Goal: Information Seeking & Learning: Find specific fact

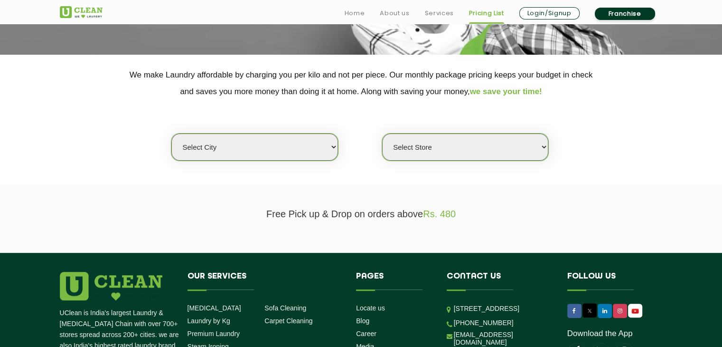
scroll to position [165, 0]
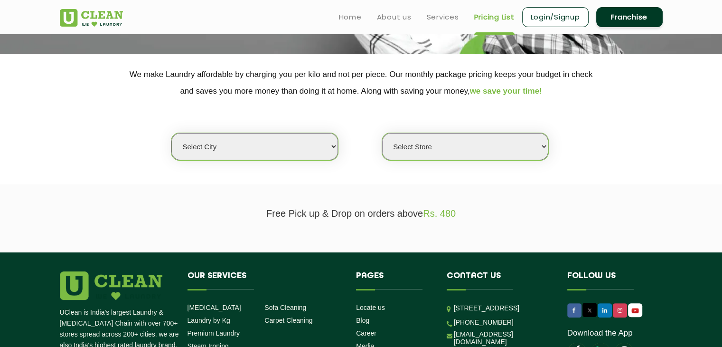
click at [329, 140] on select "Select city [GEOGRAPHIC_DATA] [GEOGRAPHIC_DATA] [GEOGRAPHIC_DATA] [GEOGRAPHIC_D…" at bounding box center [254, 146] width 166 height 27
select select "174"
click at [171, 133] on select "Select city [GEOGRAPHIC_DATA] [GEOGRAPHIC_DATA] [GEOGRAPHIC_DATA] [GEOGRAPHIC_D…" at bounding box center [254, 146] width 166 height 27
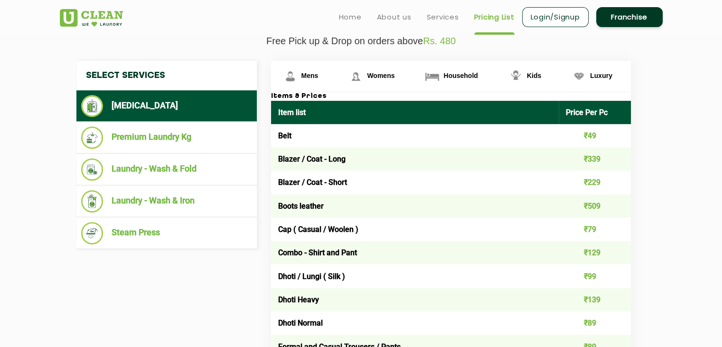
scroll to position [336, 0]
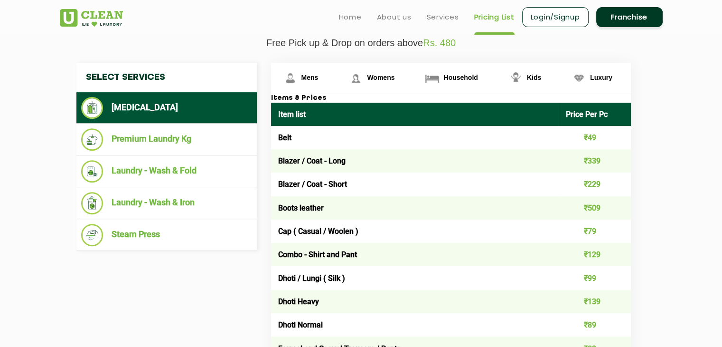
click at [288, 116] on th "Item list" at bounding box center [415, 114] width 288 height 23
click at [331, 114] on th "Item list" at bounding box center [415, 114] width 288 height 23
click at [455, 75] on span "Household" at bounding box center [461, 78] width 34 height 8
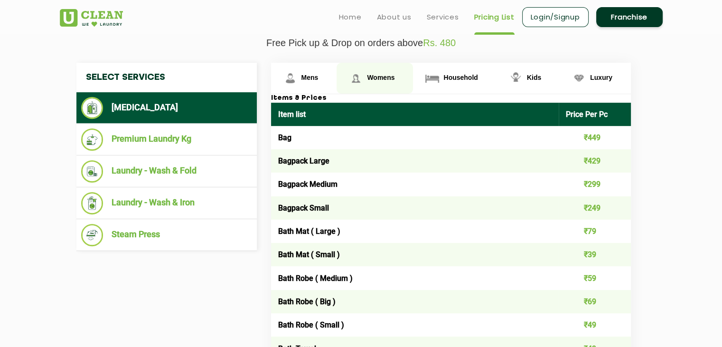
click at [389, 87] on link "Womens" at bounding box center [375, 78] width 76 height 31
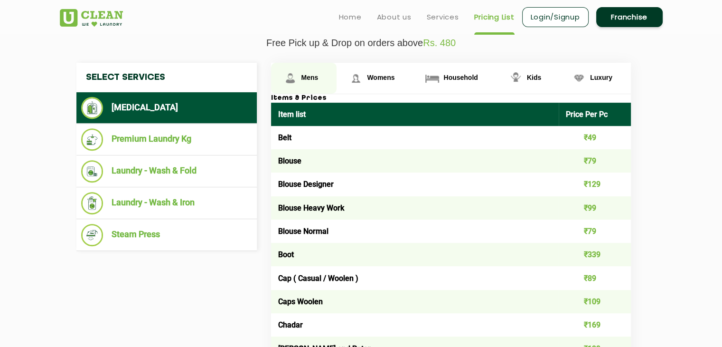
click at [316, 85] on link "Mens" at bounding box center [304, 78] width 66 height 31
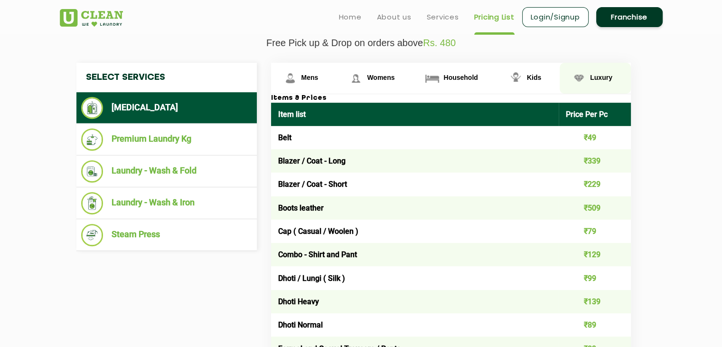
click at [571, 79] on img at bounding box center [579, 78] width 17 height 17
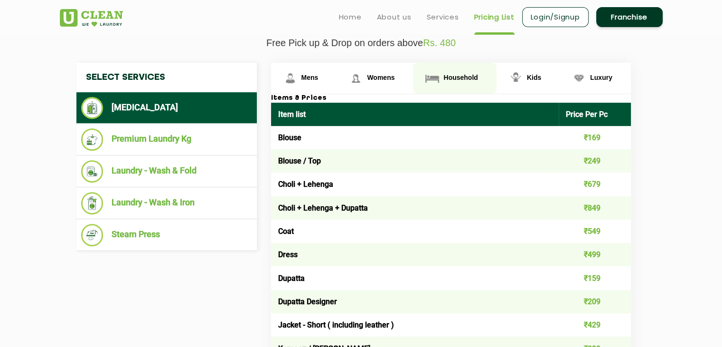
click at [477, 76] on span "Household" at bounding box center [461, 78] width 34 height 8
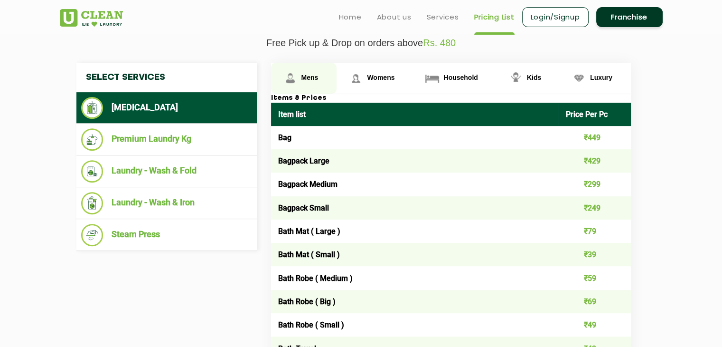
click at [310, 74] on span "Mens" at bounding box center [310, 78] width 17 height 8
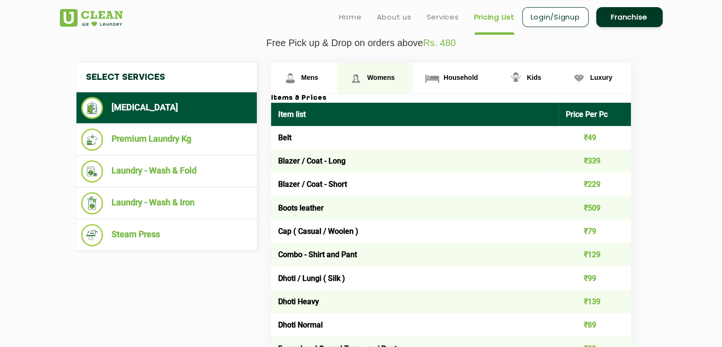
click at [365, 73] on link "Womens" at bounding box center [375, 78] width 76 height 31
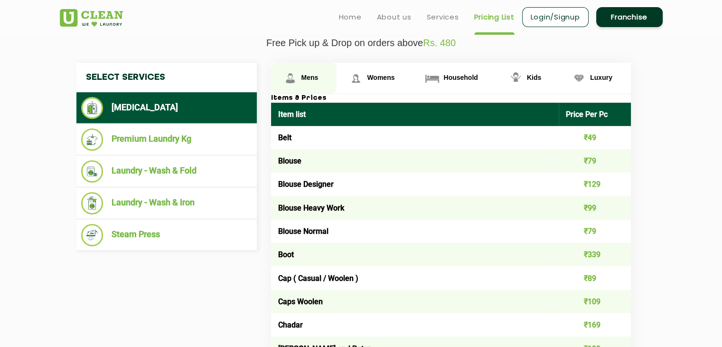
click at [288, 80] on img at bounding box center [290, 78] width 17 height 17
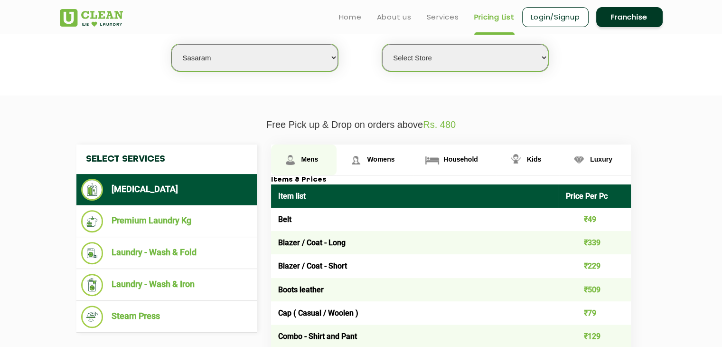
scroll to position [254, 0]
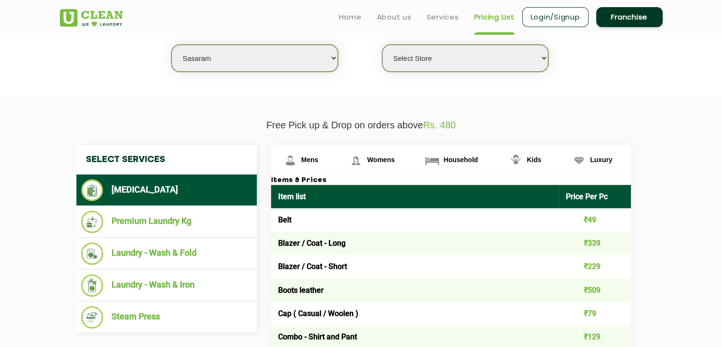
click at [274, 187] on th "Item list" at bounding box center [415, 196] width 288 height 23
drag, startPoint x: 268, startPoint y: 180, endPoint x: 288, endPoint y: 192, distance: 24.1
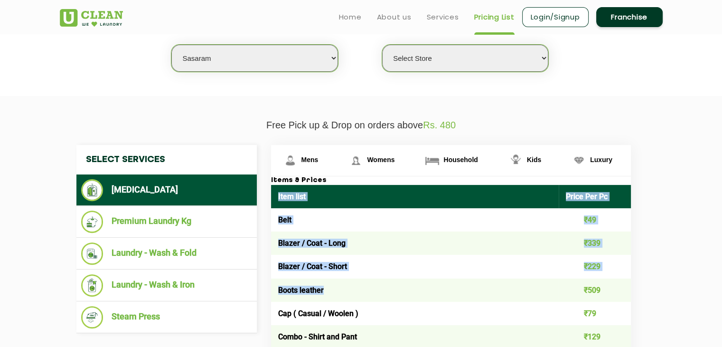
drag, startPoint x: 275, startPoint y: 189, endPoint x: 451, endPoint y: 299, distance: 207.8
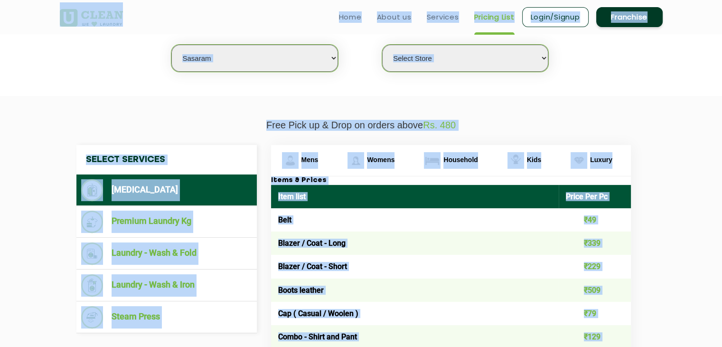
click at [280, 199] on th "Item list" at bounding box center [415, 196] width 288 height 23
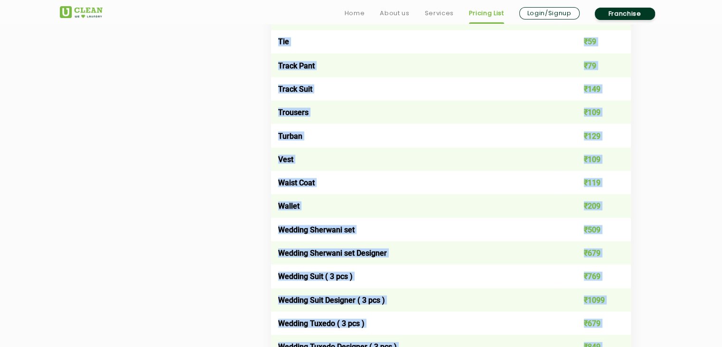
scroll to position [2068, 0]
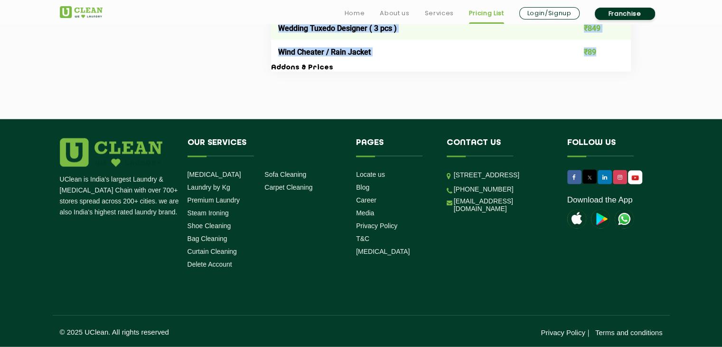
drag, startPoint x: 277, startPoint y: 195, endPoint x: 604, endPoint y: 46, distance: 358.5
copy table "Lore ipsu Dolor Sit Am Cons ₹32 Adipis / Elit - Sedd ₹306 Eiusmo / Temp - Incid…"
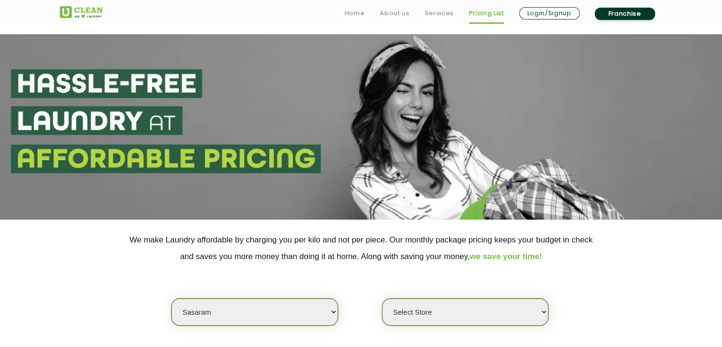
scroll to position [228, 0]
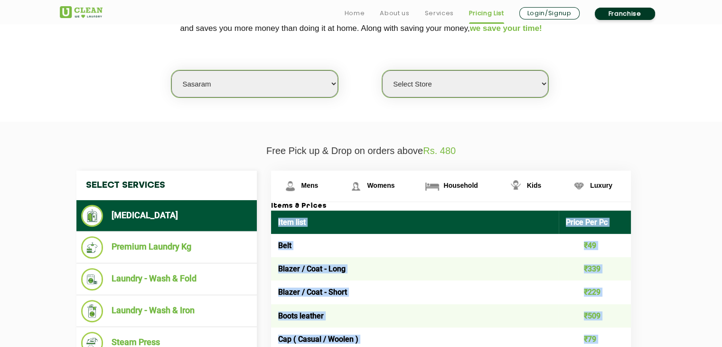
click at [330, 220] on th "Item list" at bounding box center [415, 221] width 288 height 23
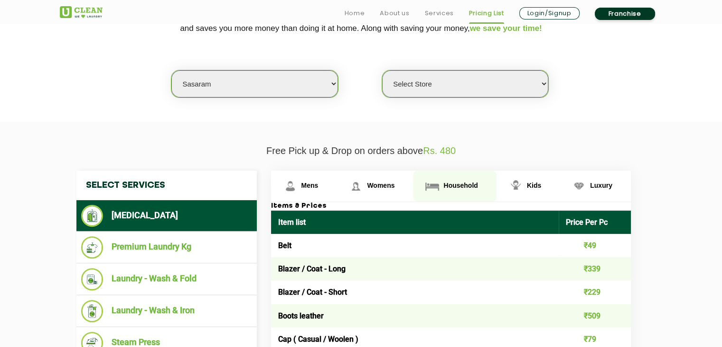
click at [425, 183] on img at bounding box center [432, 186] width 17 height 17
drag, startPoint x: 425, startPoint y: 183, endPoint x: 413, endPoint y: 187, distance: 12.0
click at [413, 187] on link "Household" at bounding box center [454, 185] width 83 height 31
drag, startPoint x: 413, startPoint y: 187, endPoint x: 456, endPoint y: 184, distance: 43.3
click at [456, 184] on link "Household" at bounding box center [454, 185] width 83 height 31
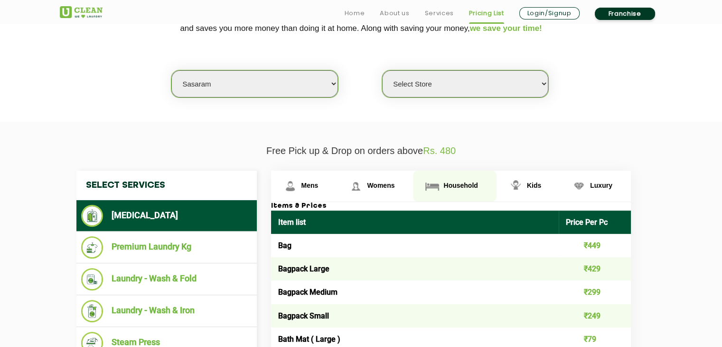
drag, startPoint x: 456, startPoint y: 184, endPoint x: 442, endPoint y: 185, distance: 14.3
click at [442, 185] on link "Household" at bounding box center [454, 185] width 83 height 31
drag, startPoint x: 430, startPoint y: 166, endPoint x: 493, endPoint y: 196, distance: 70.1
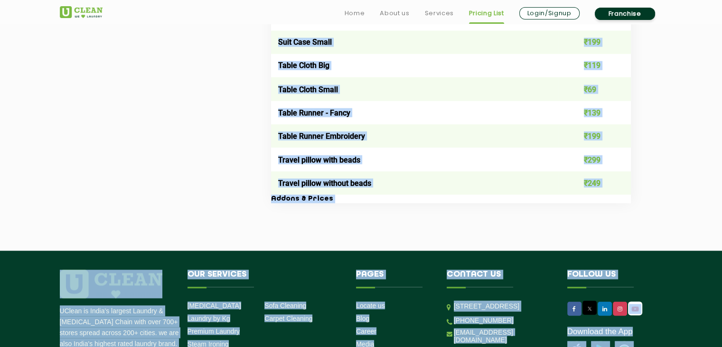
scroll to position [1856, 0]
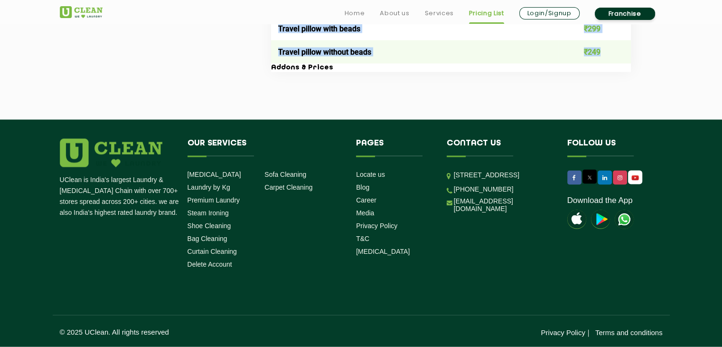
drag, startPoint x: 275, startPoint y: 219, endPoint x: 612, endPoint y: 53, distance: 374.9
copy table "Lore ipsu Dolor Sit Am Con ₹792 Adipisc Elits ₹185 Doeiusm Tempor ₹738 Incidid …"
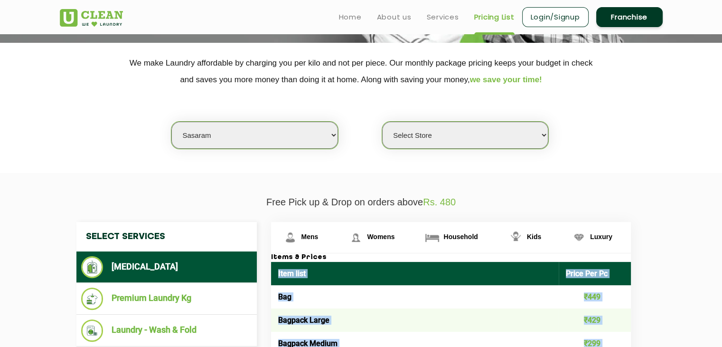
scroll to position [176, 0]
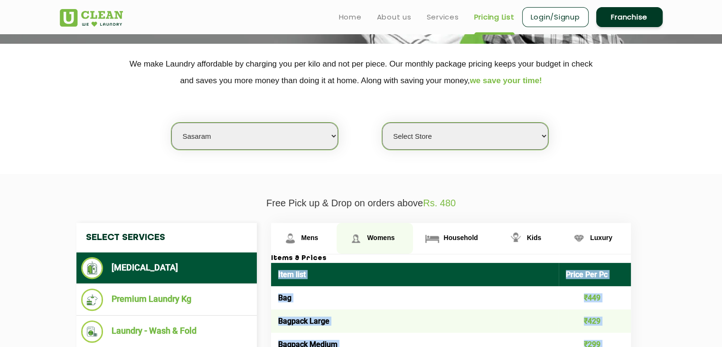
click at [399, 231] on link "Womens" at bounding box center [375, 238] width 76 height 31
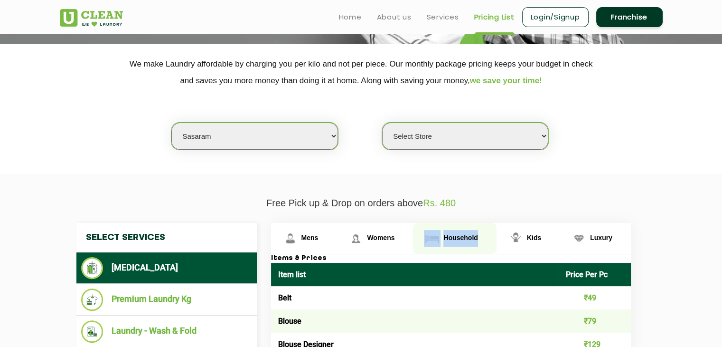
drag, startPoint x: 428, startPoint y: 214, endPoint x: 485, endPoint y: 239, distance: 61.9
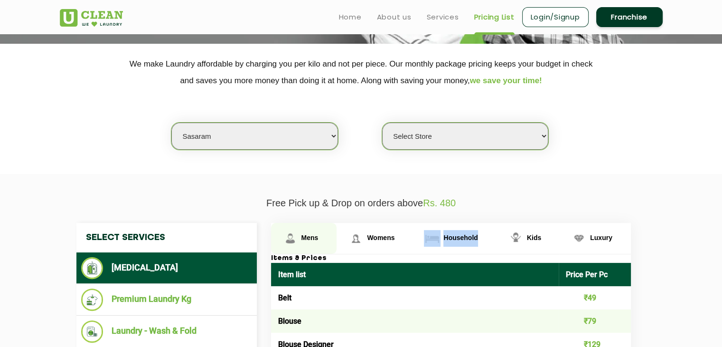
click at [325, 235] on link "Mens" at bounding box center [304, 238] width 66 height 31
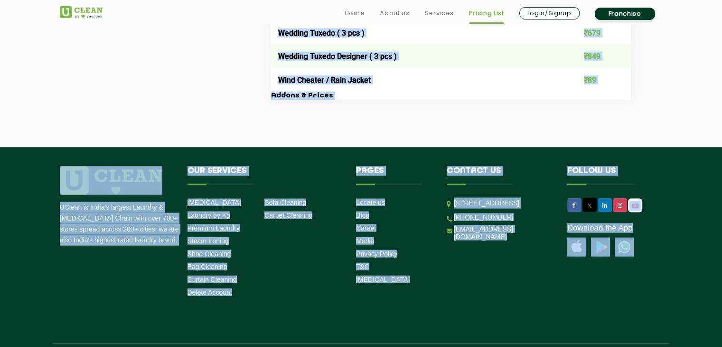
scroll to position [2068, 0]
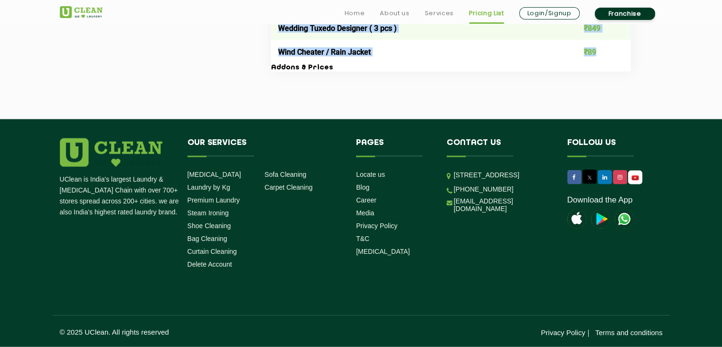
drag, startPoint x: 275, startPoint y: 217, endPoint x: 608, endPoint y: 52, distance: 371.7
copy table "Lore ipsu Dolor Sit Am Cons ₹32 Adipis / Elit - Sedd ₹306 Eiusmo / Temp - Incid…"
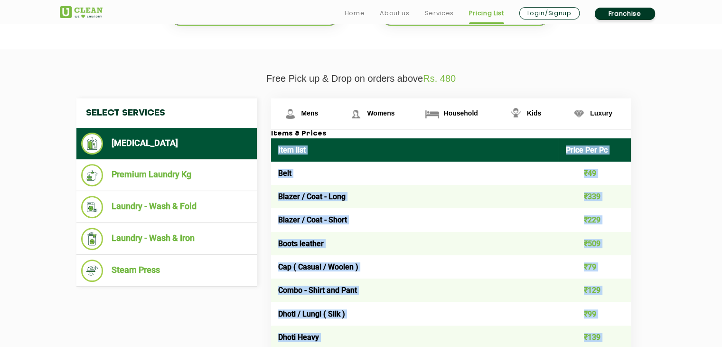
scroll to position [300, 0]
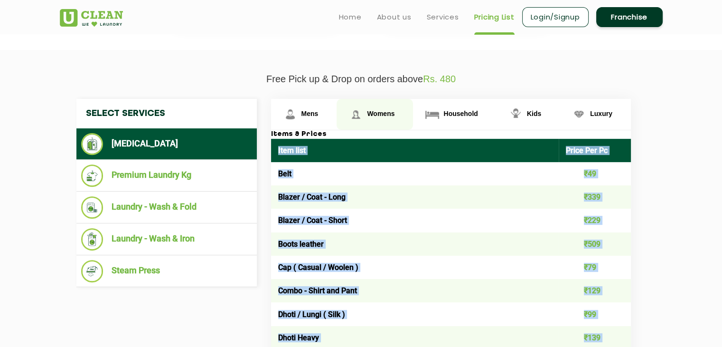
click at [384, 114] on span "Womens" at bounding box center [381, 114] width 28 height 8
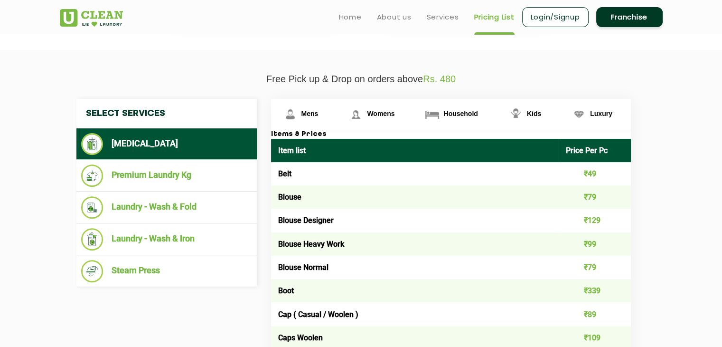
click at [327, 165] on td "Belt" at bounding box center [415, 173] width 288 height 23
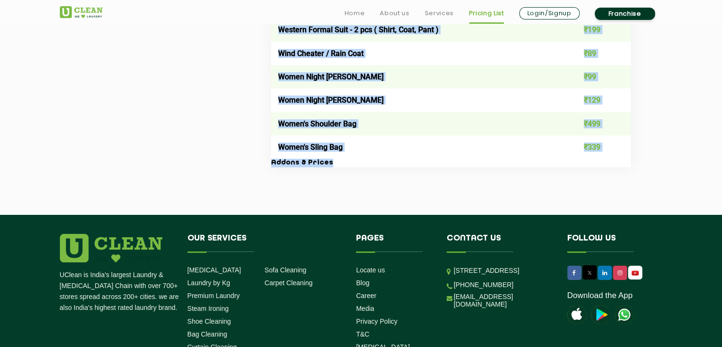
scroll to position [3526, 0]
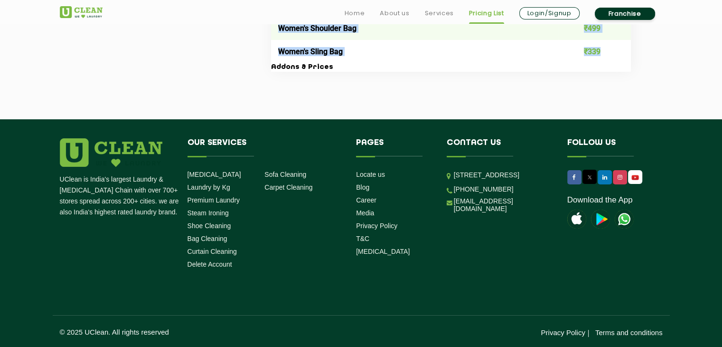
drag, startPoint x: 276, startPoint y: 144, endPoint x: 614, endPoint y: 52, distance: 350.1
copy table "Lore ipsu Dolor Sit Am Cons ₹45 Adipis ₹67 Elitse Doeiusmo ₹244 Tempor Incid Ut…"
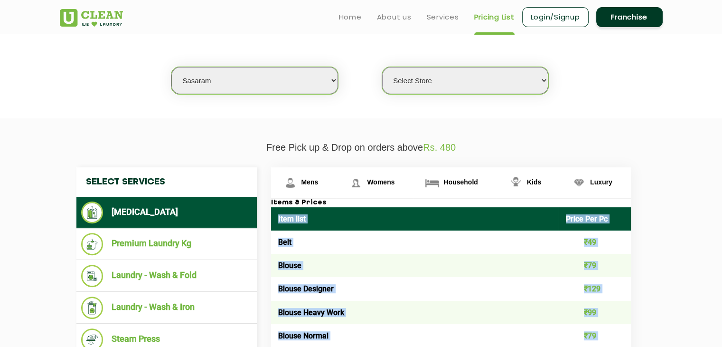
scroll to position [231, 0]
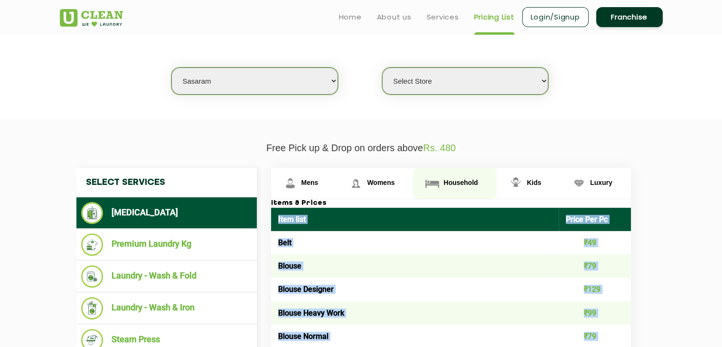
click at [447, 181] on span "Household" at bounding box center [461, 183] width 34 height 8
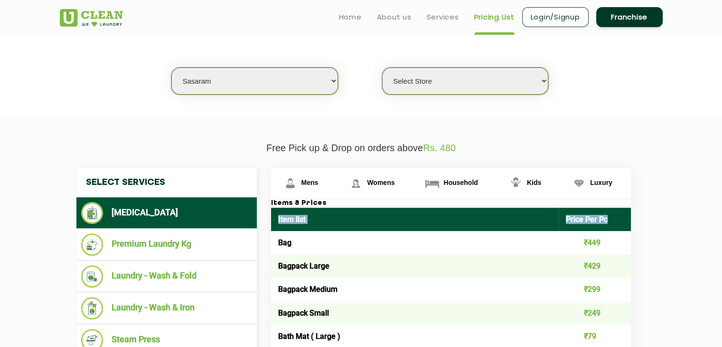
click at [286, 226] on th "Item list" at bounding box center [415, 219] width 288 height 23
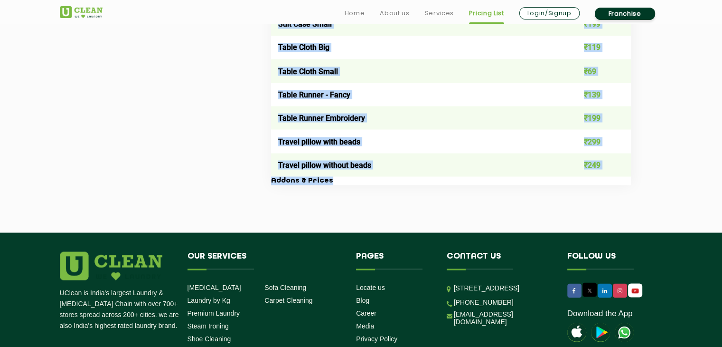
scroll to position [1856, 0]
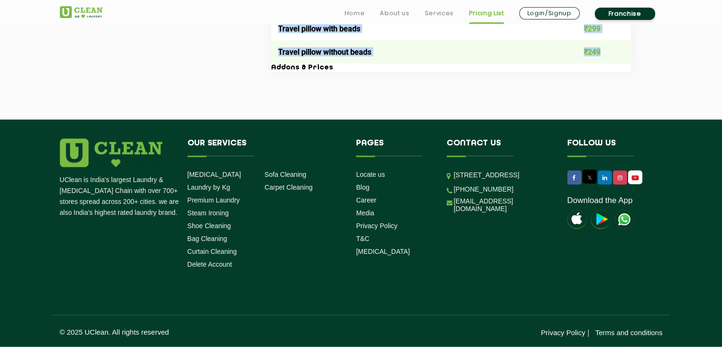
drag, startPoint x: 275, startPoint y: 215, endPoint x: 612, endPoint y: 52, distance: 374.7
copy table "Lore ipsu Dolor Sit Am Con ₹792 Adipisc Elits ₹185 Doeiusm Tempor ₹738 Incidid …"
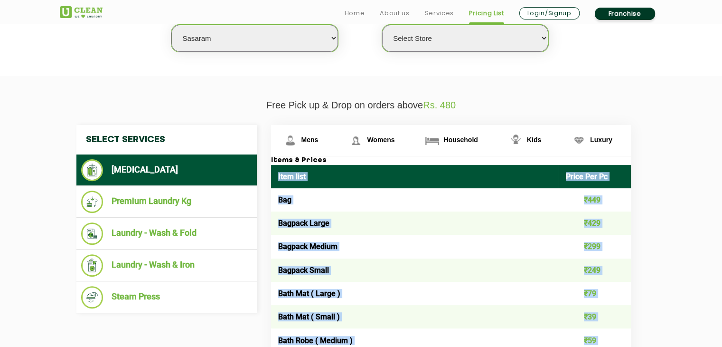
scroll to position [273, 0]
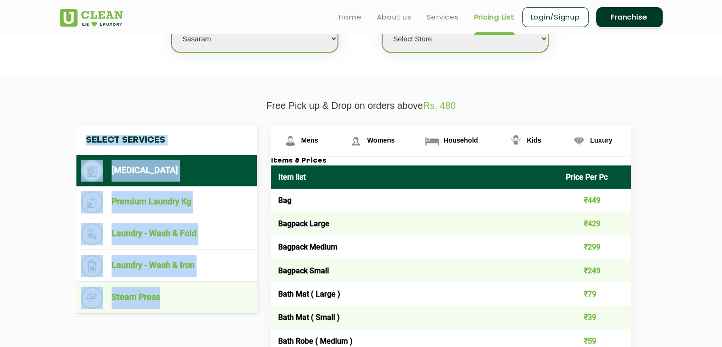
drag, startPoint x: 80, startPoint y: 128, endPoint x: 217, endPoint y: 291, distance: 213.1
click at [217, 291] on nav "Select Services [MEDICAL_DATA] Premium Laundry Kg Laundry - Wash & Fold Laundry…" at bounding box center [166, 219] width 180 height 188
copy nav "Select Services [MEDICAL_DATA] Premium Laundry Kg Laundry - Wash & Fold Laundry…"
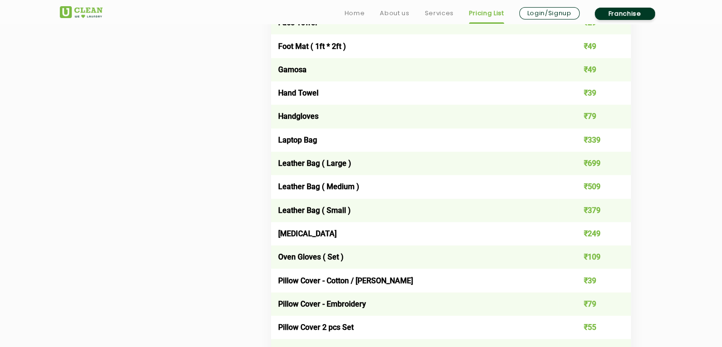
scroll to position [1085, 0]
